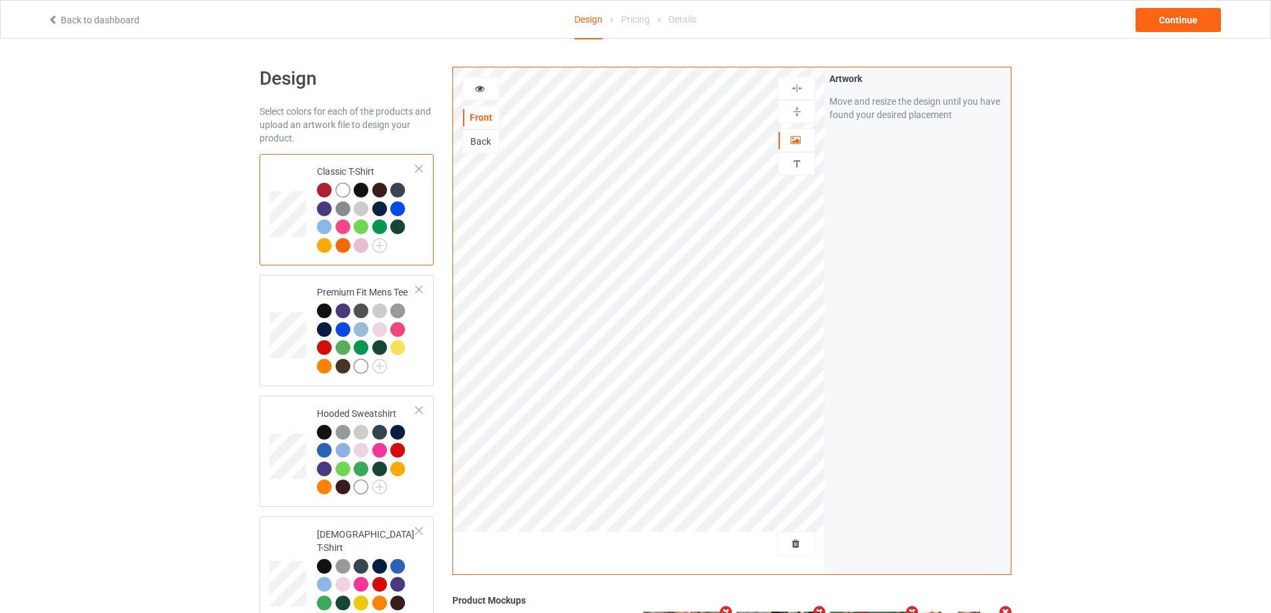
click at [789, 553] on div at bounding box center [796, 544] width 37 height 24
click at [788, 542] on span "Delete all designs" at bounding box center [765, 543] width 71 height 11
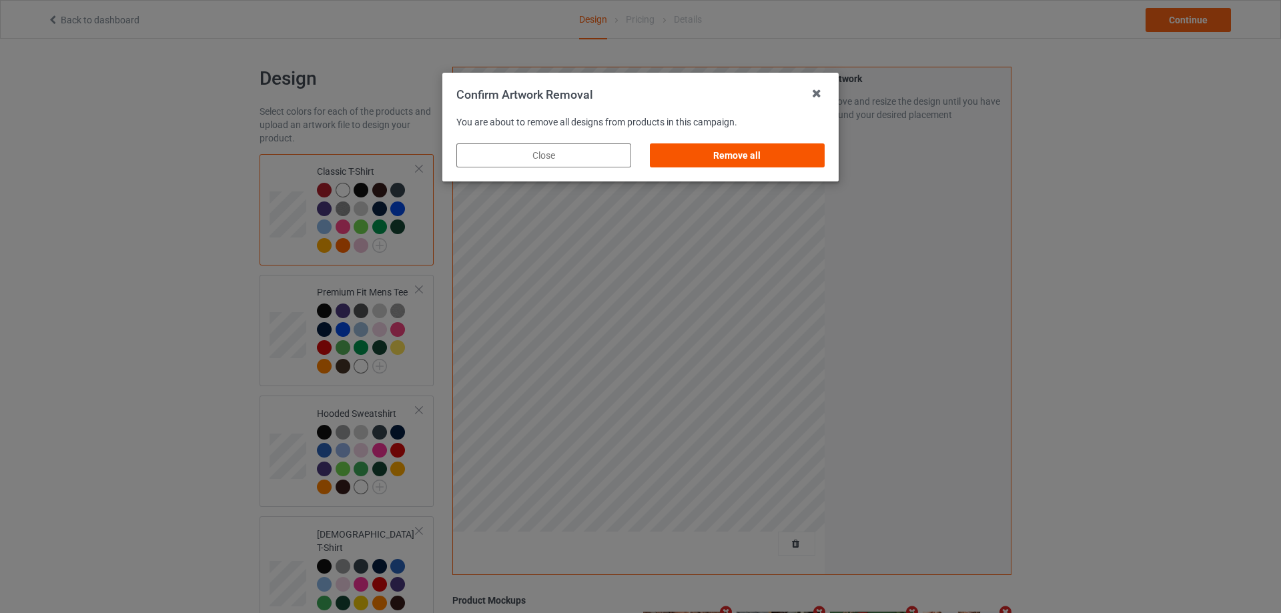
click at [786, 156] on div "Remove all" at bounding box center [737, 155] width 175 height 24
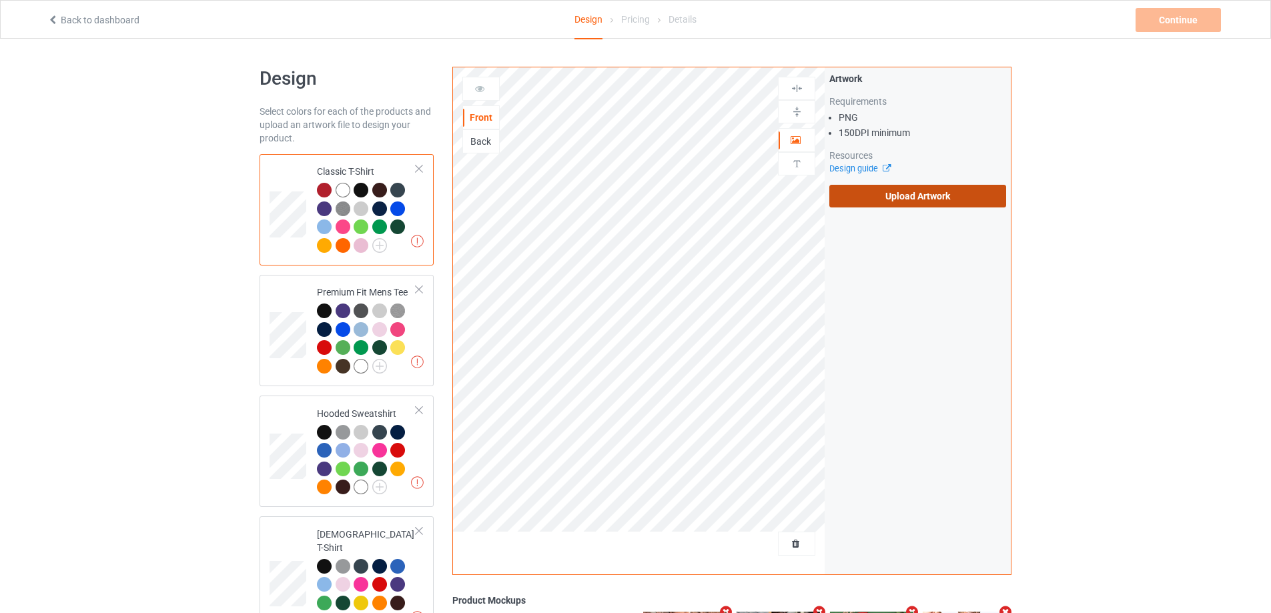
click at [917, 203] on label "Upload Artwork" at bounding box center [917, 196] width 177 height 23
click at [0, 0] on input "Upload Artwork" at bounding box center [0, 0] width 0 height 0
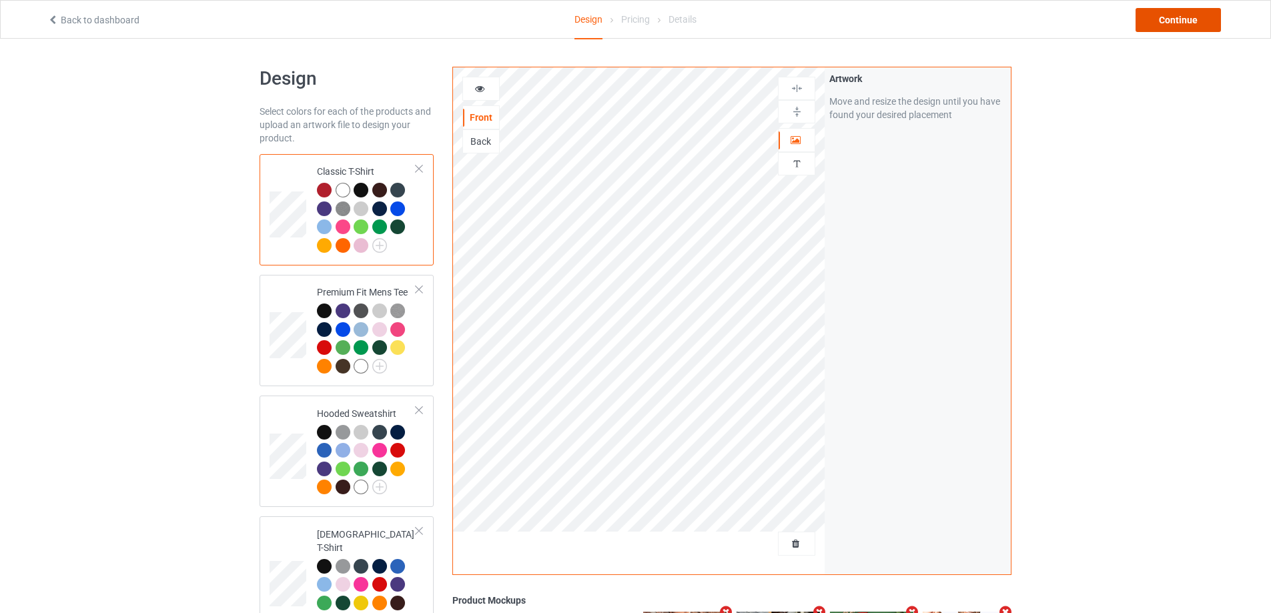
click at [1184, 15] on div "Continue" at bounding box center [1177, 20] width 85 height 24
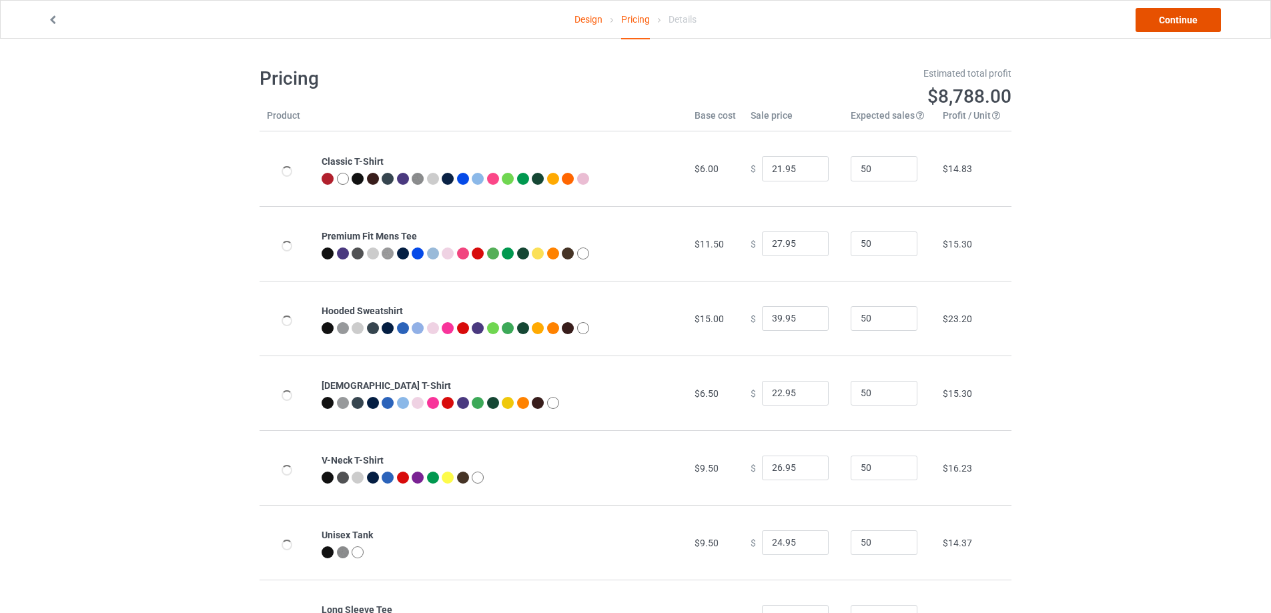
click at [1184, 13] on link "Continue" at bounding box center [1177, 20] width 85 height 24
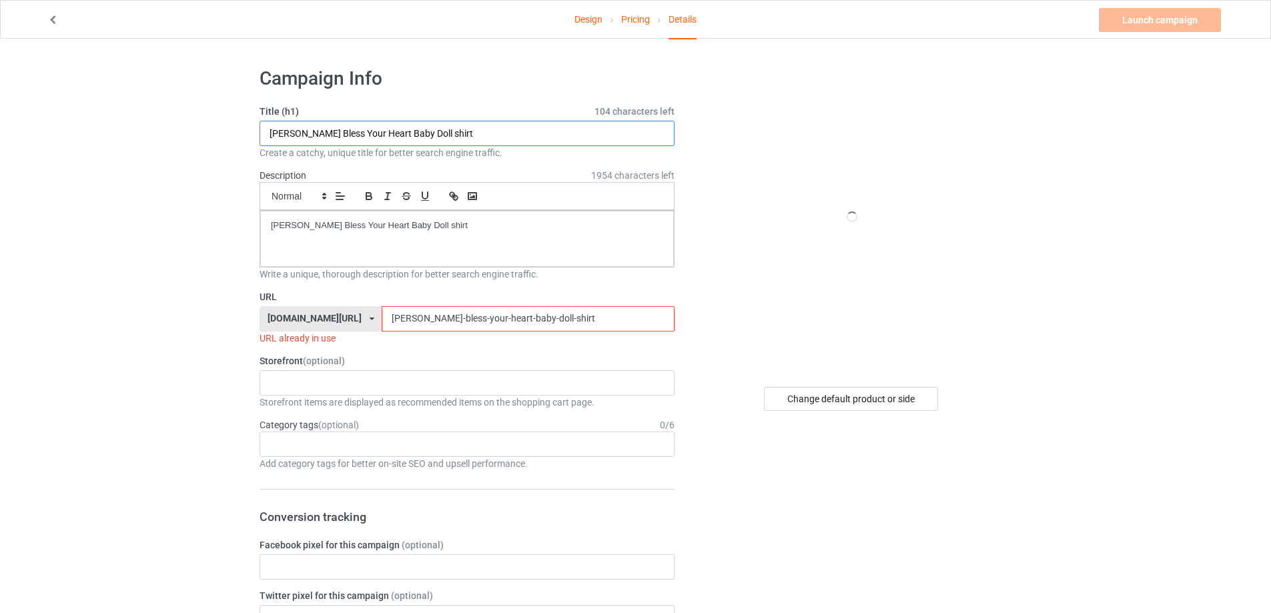
drag, startPoint x: 149, startPoint y: 129, endPoint x: 13, endPoint y: 134, distance: 136.2
paste input "Did Someone Say [PERSON_NAME] Seattle Seahawks"
type input "Did Someone Say [PERSON_NAME] Seattle Seahawks shirt"
drag, startPoint x: 333, startPoint y: 227, endPoint x: 195, endPoint y: 233, distance: 137.5
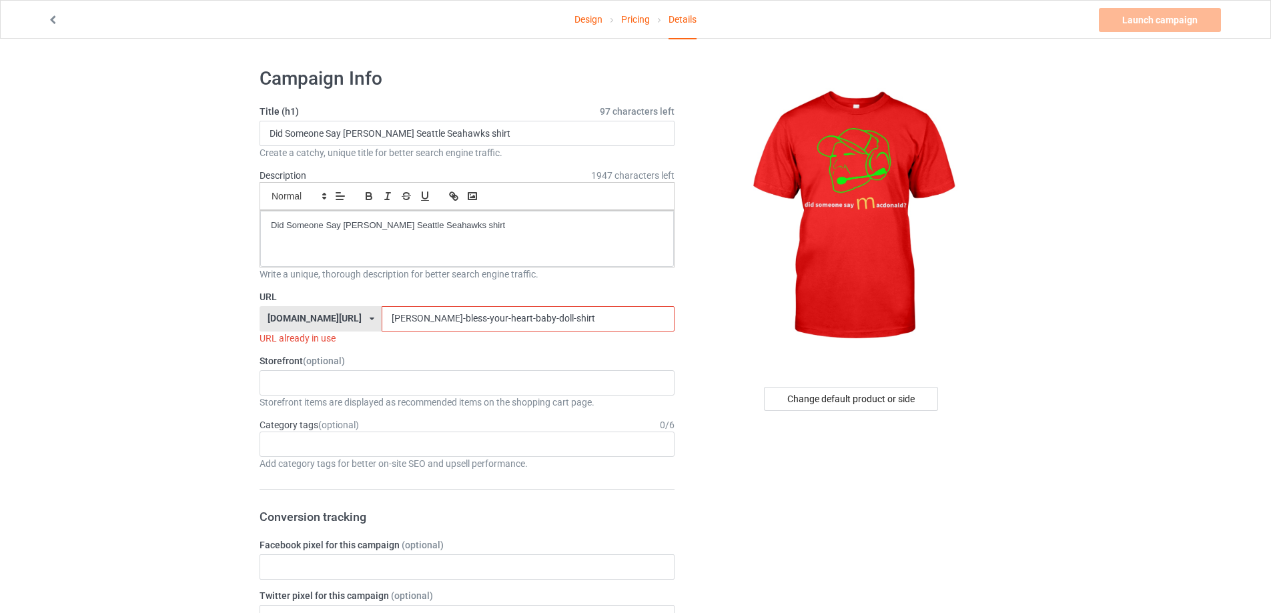
drag, startPoint x: 529, startPoint y: 323, endPoint x: 211, endPoint y: 297, distance: 318.5
paste input "did-someone-say-[PERSON_NAME]-seattle-seahawks-sh"
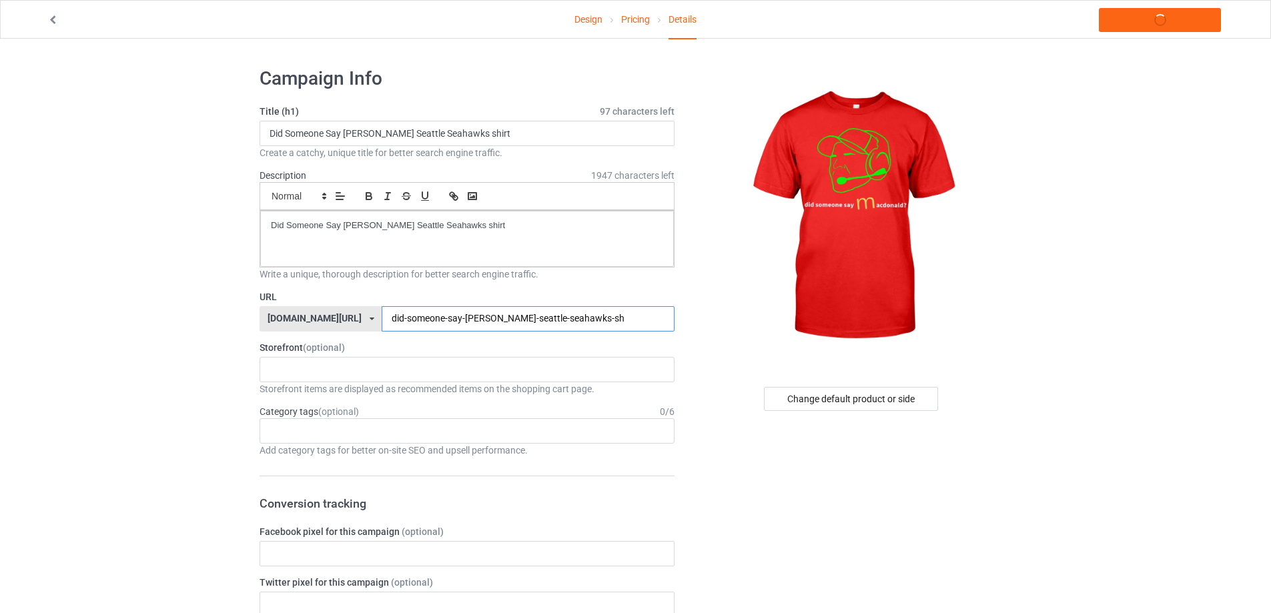
type input "did-someone-say-[PERSON_NAME]-seattle-seahawks-sh"
drag, startPoint x: 513, startPoint y: 227, endPoint x: 174, endPoint y: 227, distance: 338.8
copy p "Did Someone Say [PERSON_NAME] Seattle Seahawks shirt"
click at [1162, 23] on link "Launch campaign" at bounding box center [1159, 20] width 122 height 24
